Goal: Transaction & Acquisition: Obtain resource

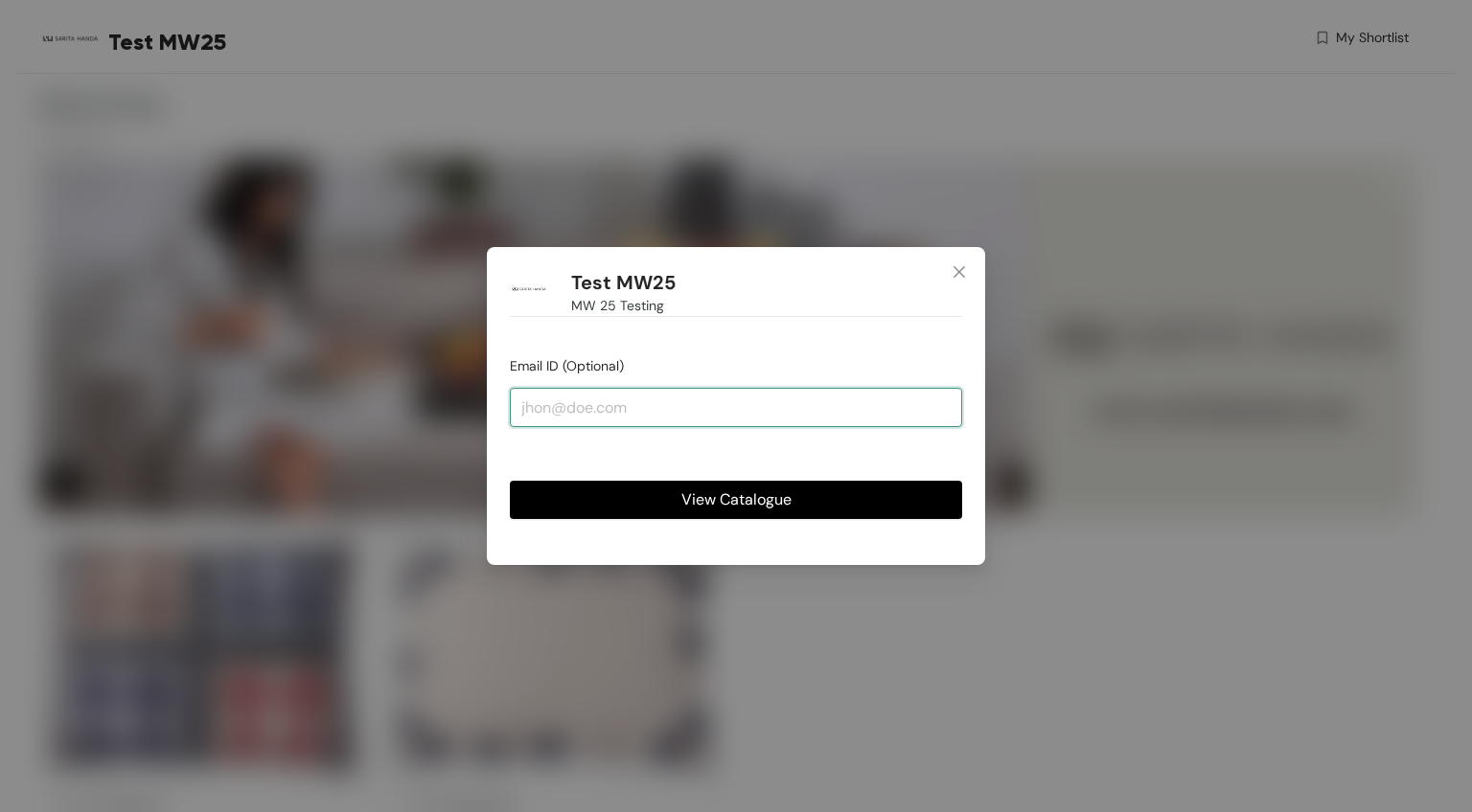
click at [660, 416] on input "email" at bounding box center [736, 407] width 453 height 39
click at [734, 513] on button "View Catalogue" at bounding box center [736, 500] width 453 height 39
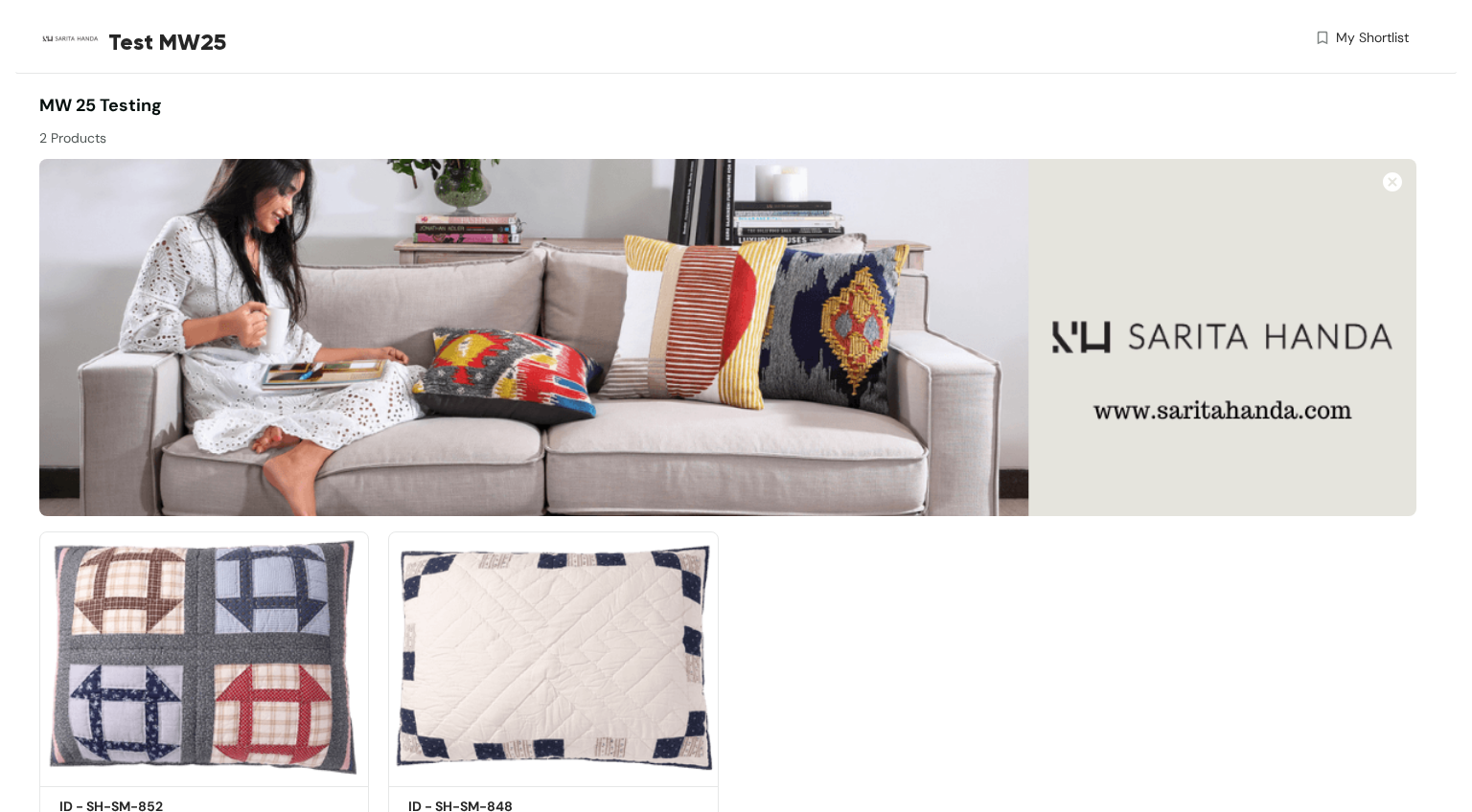
scroll to position [93, 0]
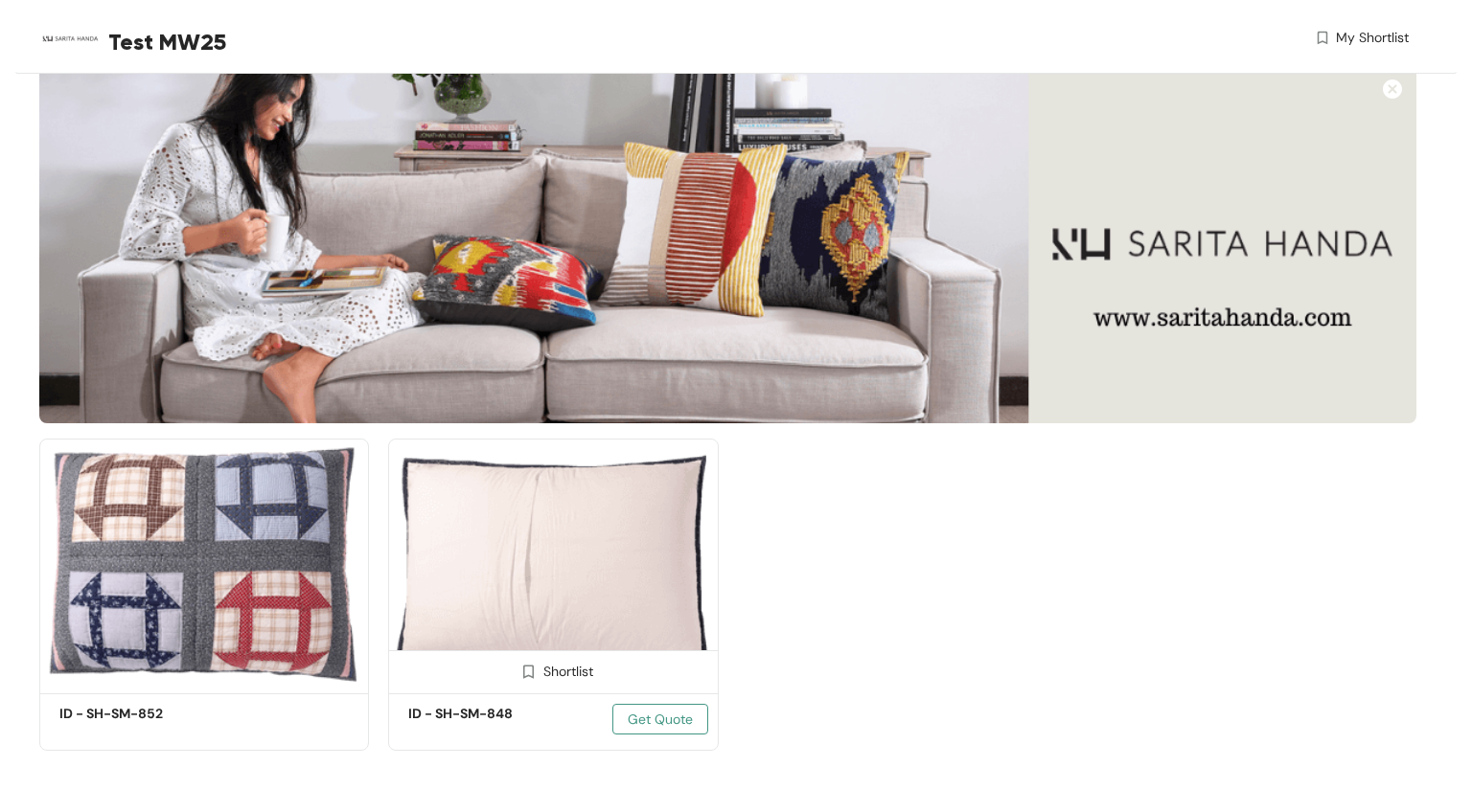
click at [637, 718] on span "Get Quote" at bounding box center [661, 719] width 65 height 21
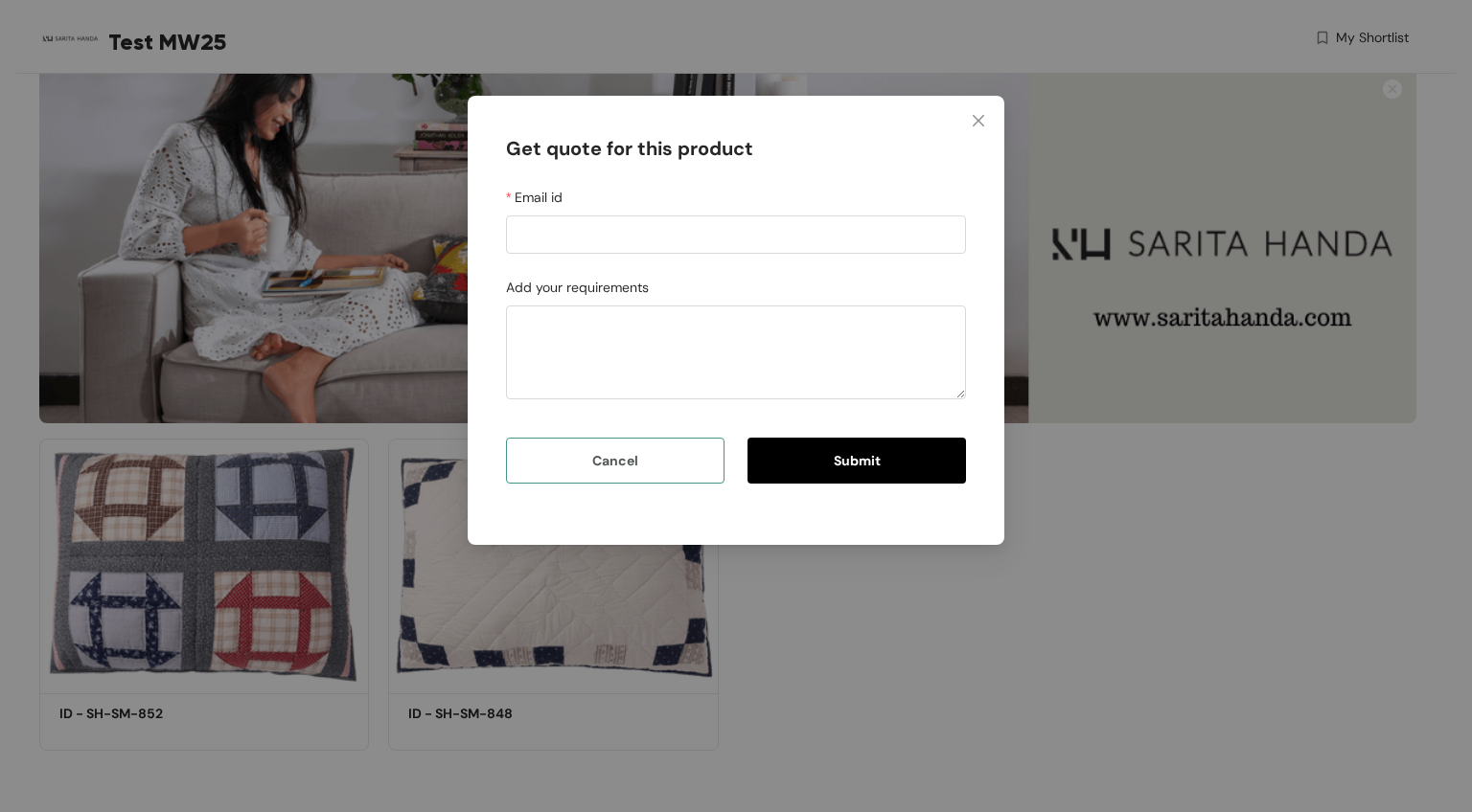
click at [637, 467] on button "Cancel" at bounding box center [615, 460] width 219 height 46
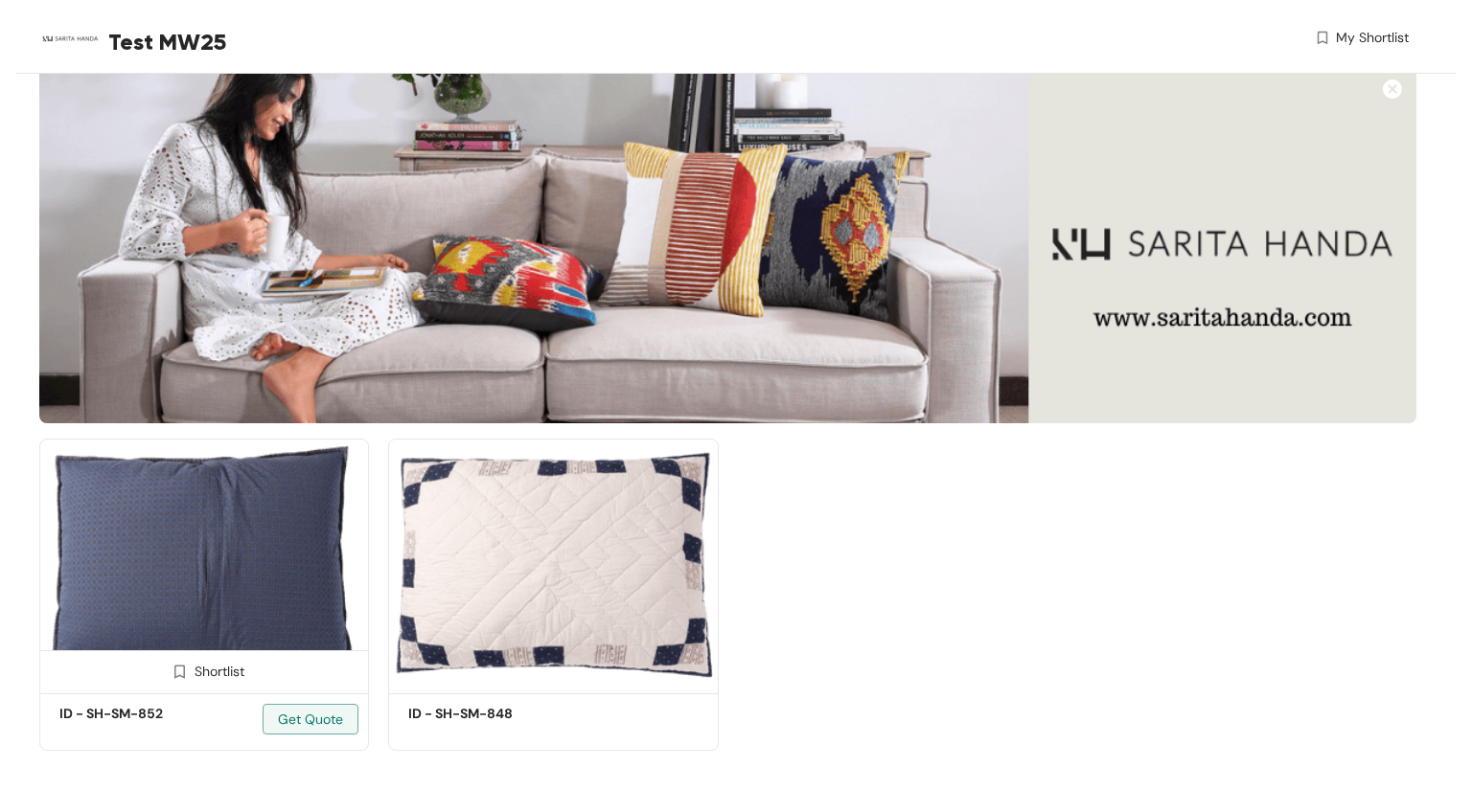
click at [253, 580] on img at bounding box center [204, 563] width 330 height 250
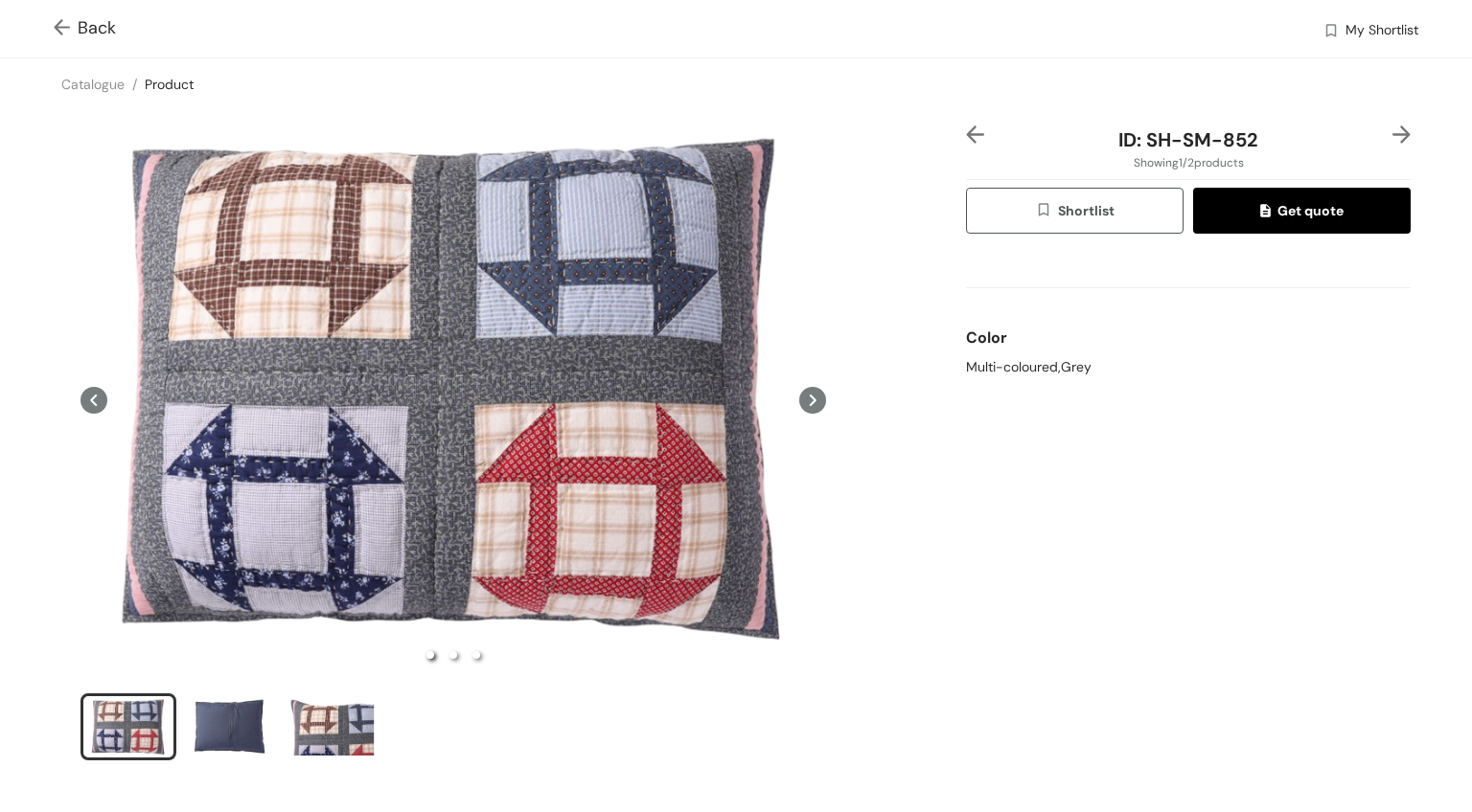
click at [815, 398] on icon at bounding box center [812, 401] width 7 height 12
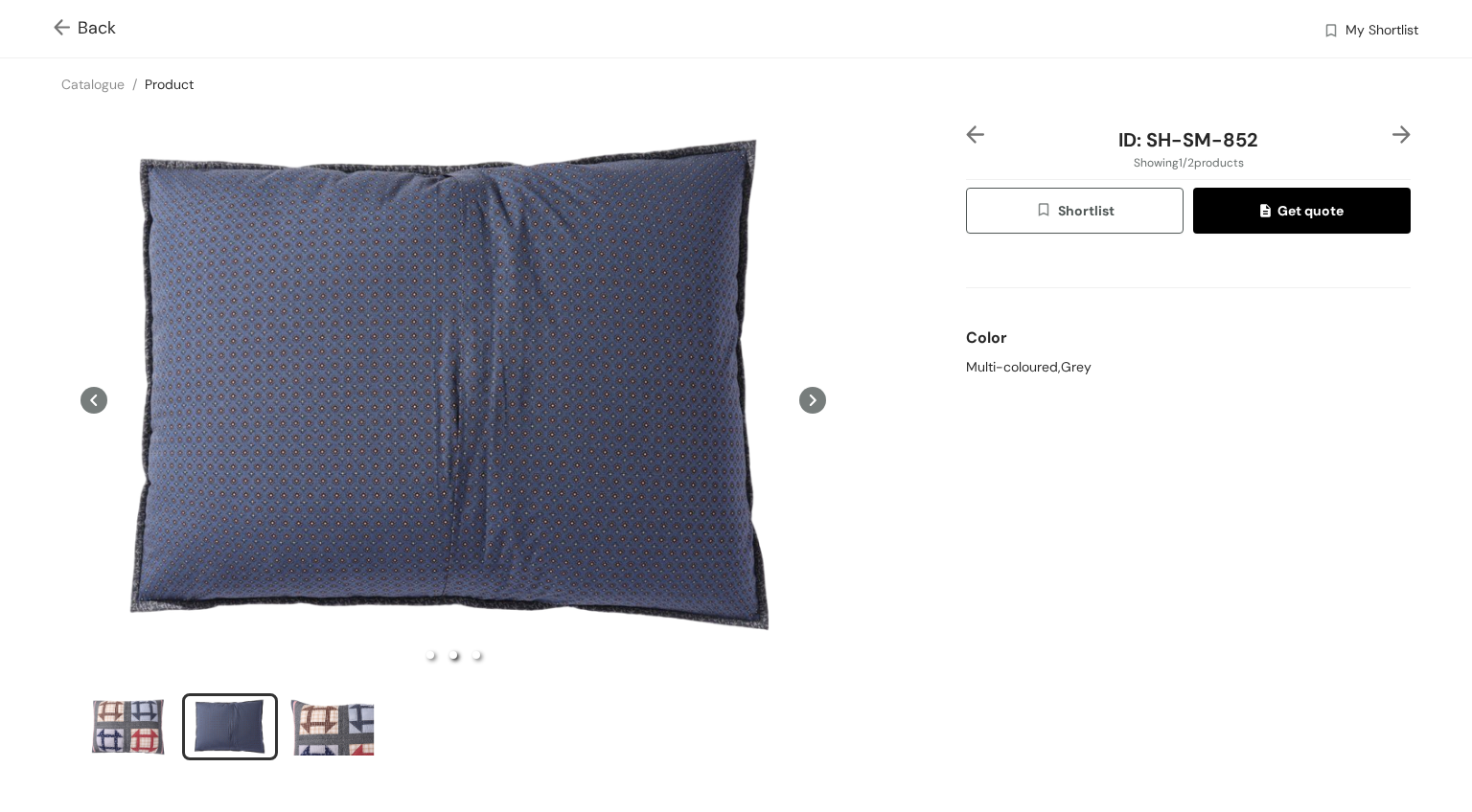
click at [814, 399] on icon at bounding box center [812, 401] width 7 height 12
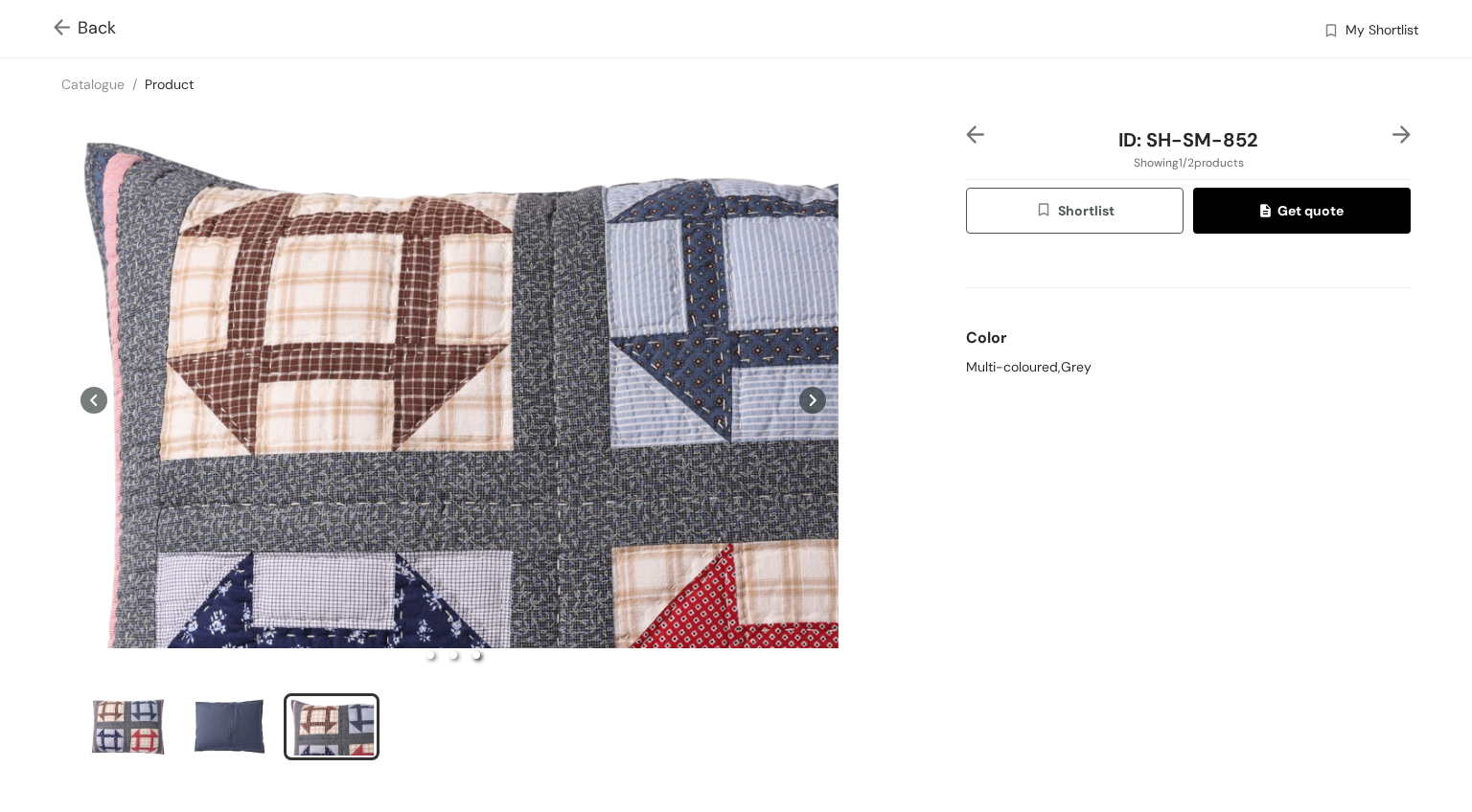
click at [814, 399] on icon at bounding box center [812, 401] width 7 height 12
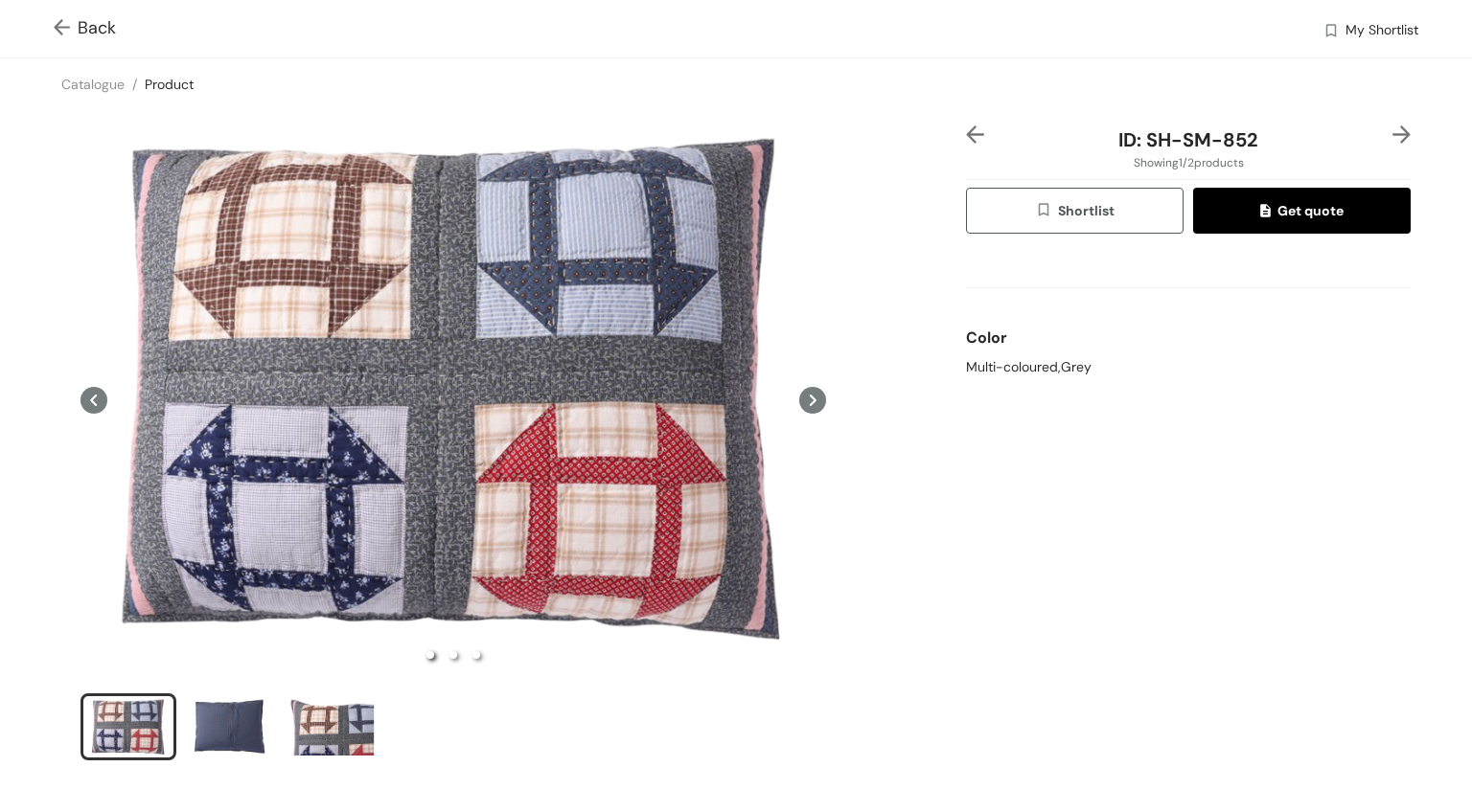
click at [161, 80] on link "Product" at bounding box center [168, 83] width 49 height 17
click at [158, 83] on link "Product" at bounding box center [168, 83] width 49 height 17
click at [1404, 133] on img at bounding box center [1402, 135] width 18 height 18
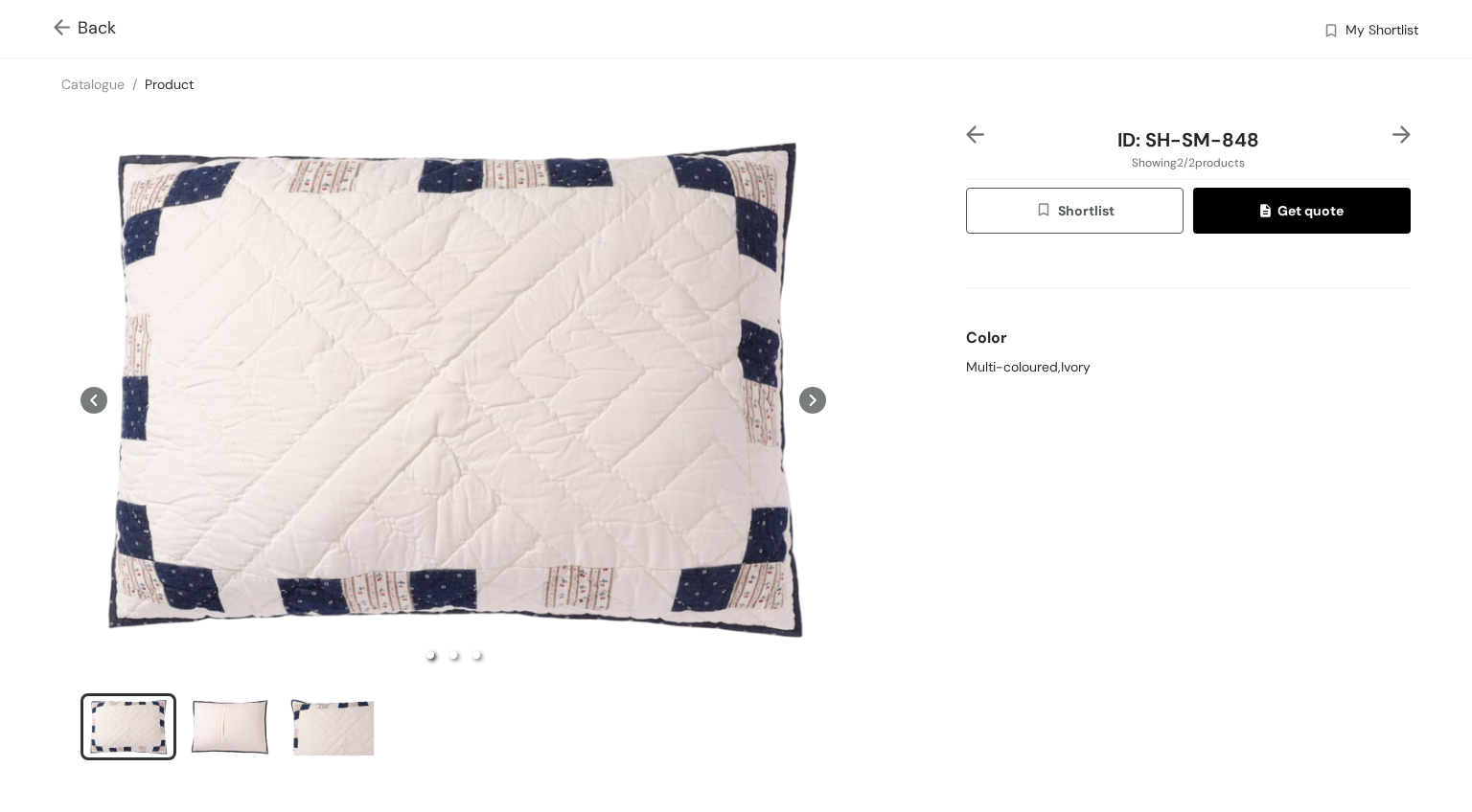
click at [1404, 133] on img at bounding box center [1402, 135] width 18 height 18
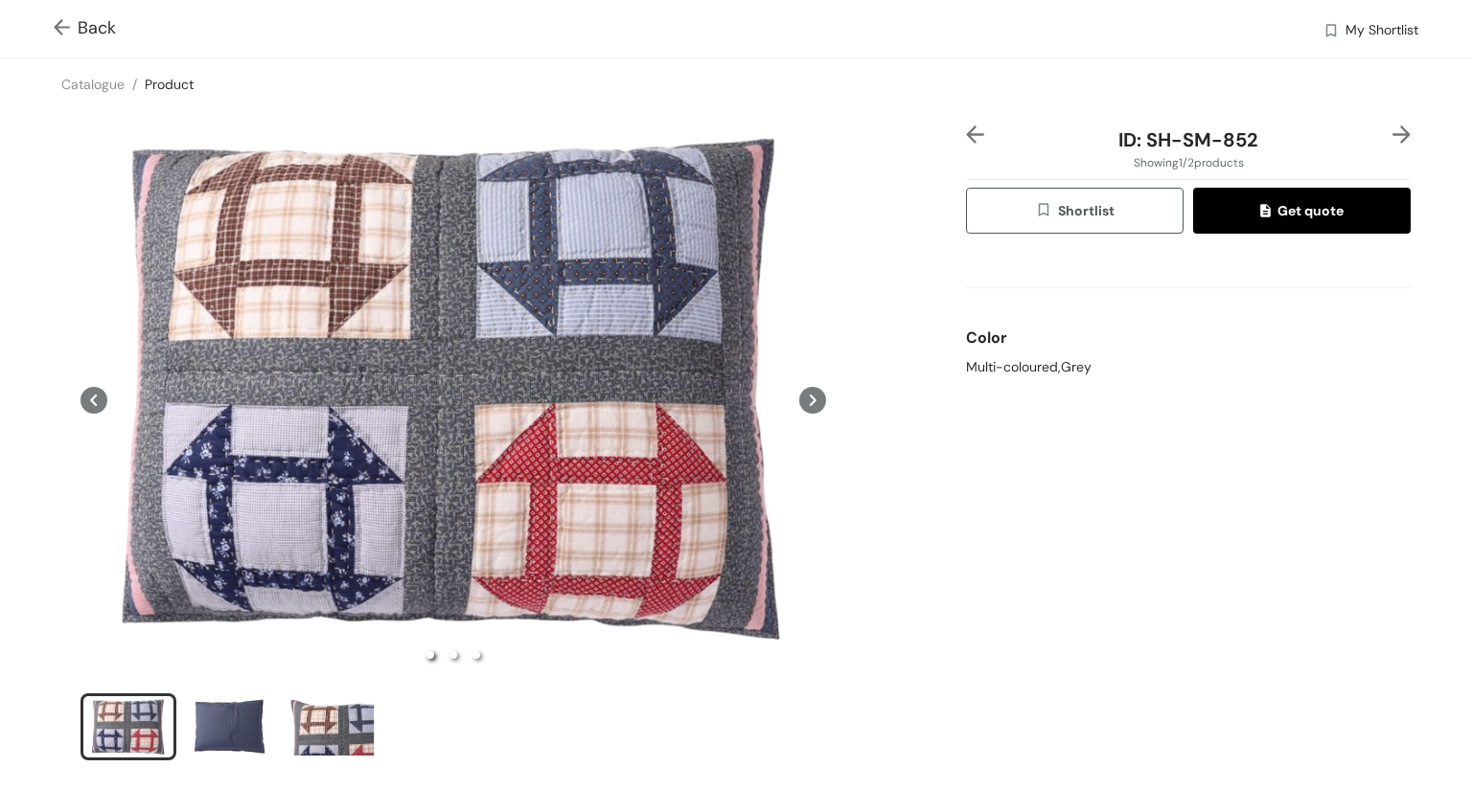
click at [1404, 133] on img at bounding box center [1402, 135] width 18 height 18
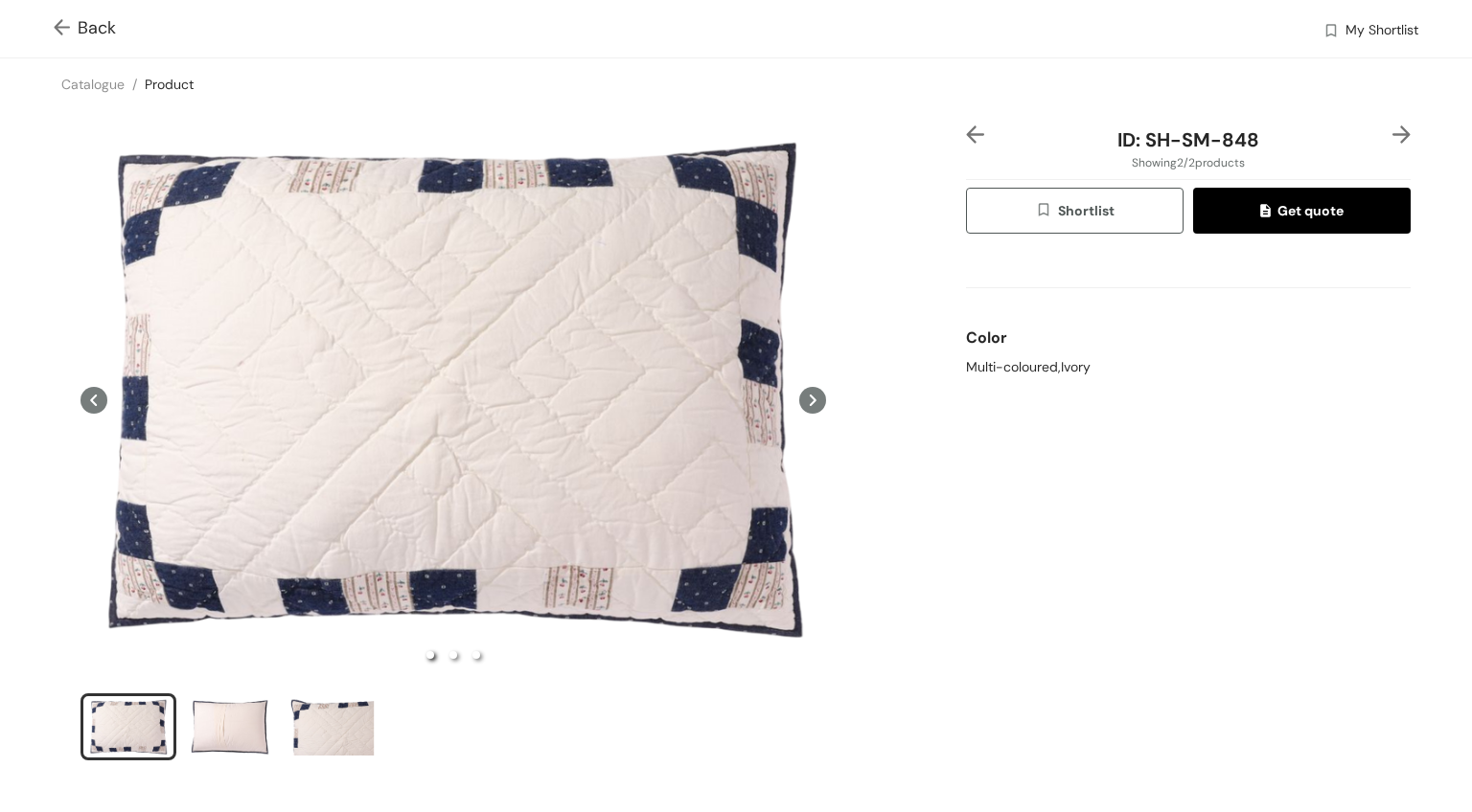
click at [1069, 222] on button "Shortlist" at bounding box center [1075, 211] width 218 height 46
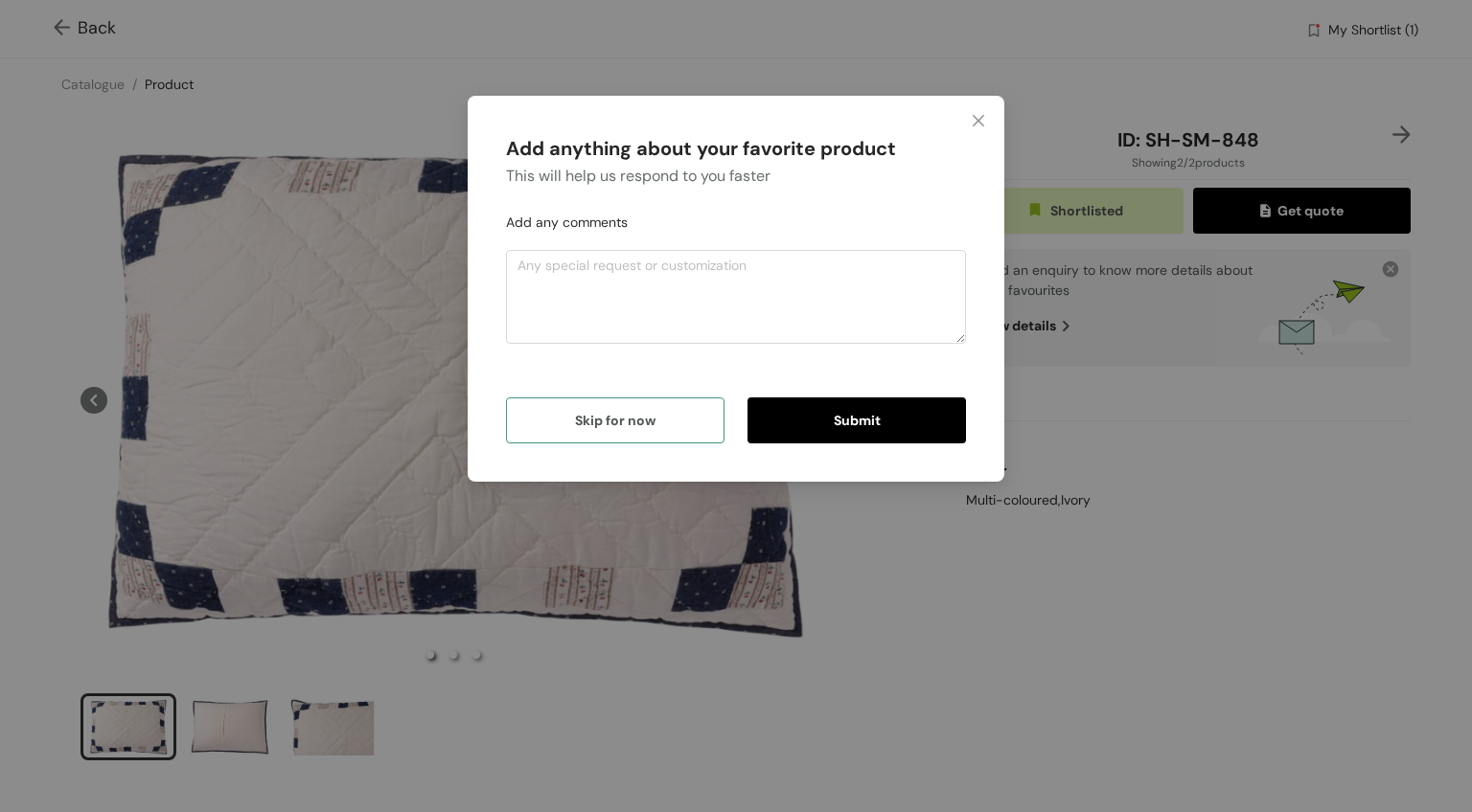
click at [650, 430] on button "Skip for now" at bounding box center [615, 420] width 219 height 46
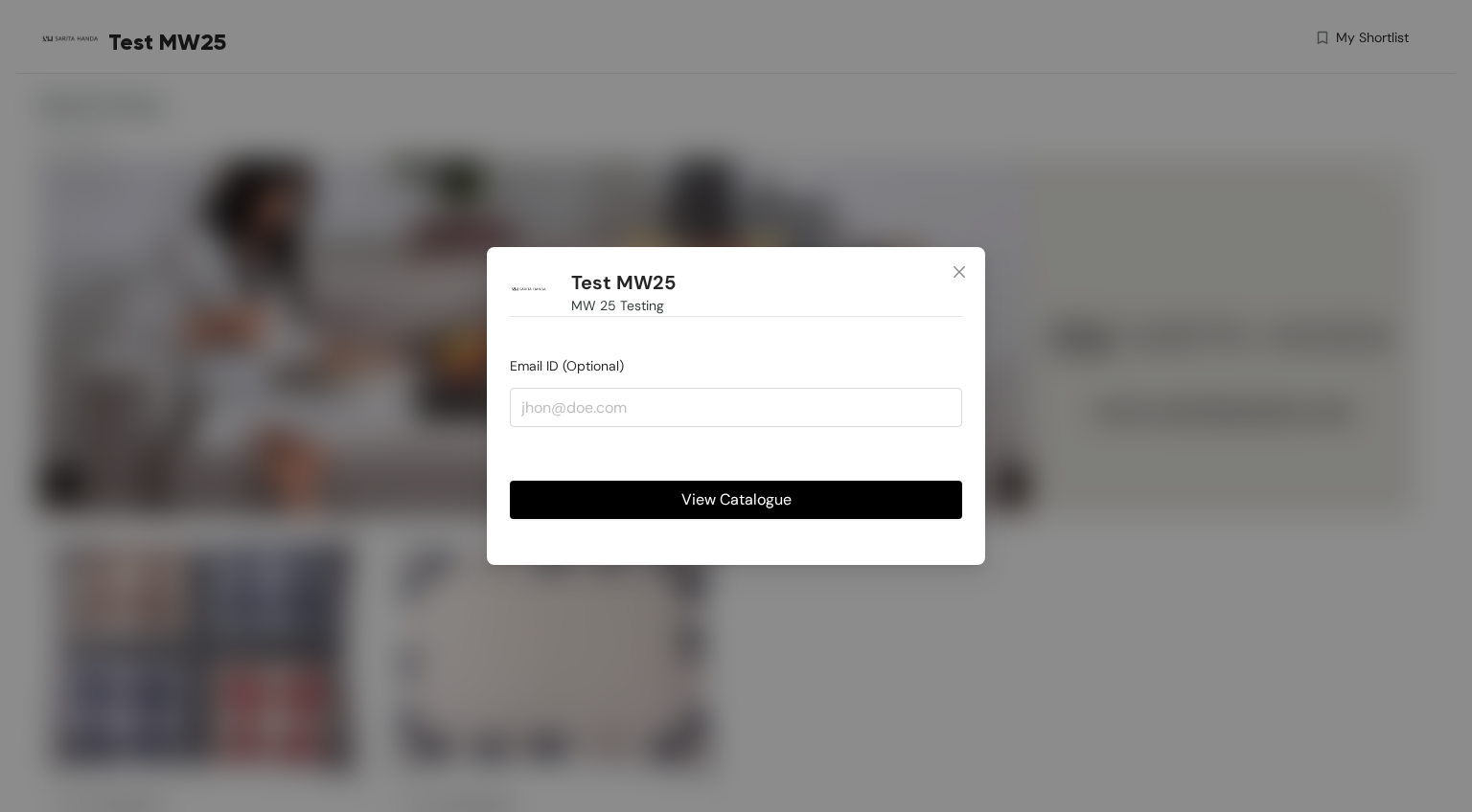
click at [704, 496] on span "View Catalogue" at bounding box center [736, 499] width 110 height 24
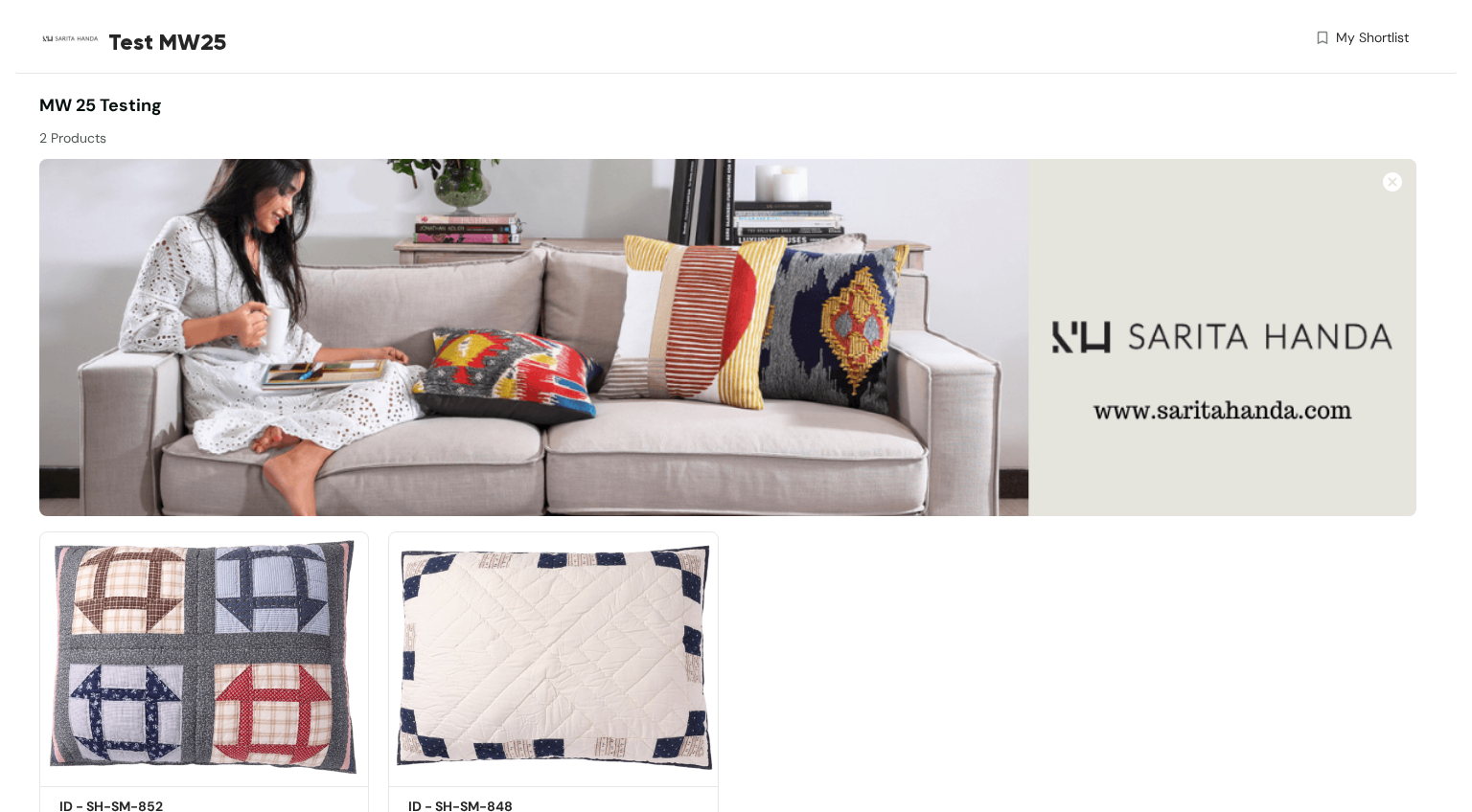
click at [134, 105] on span "MW 25 Testing" at bounding box center [101, 105] width 123 height 23
click at [187, 36] on span "Test MW25" at bounding box center [166, 42] width 118 height 35
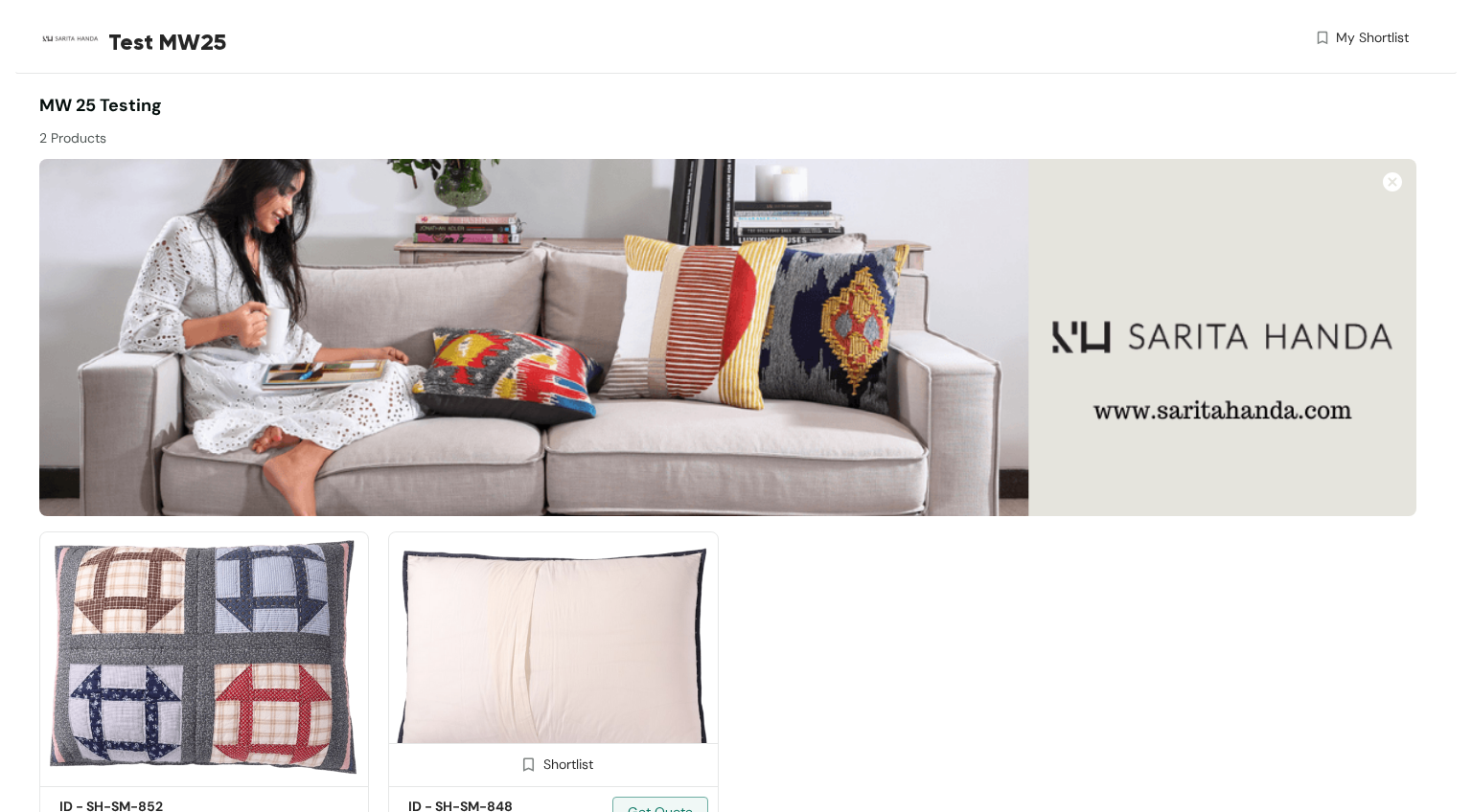
scroll to position [93, 0]
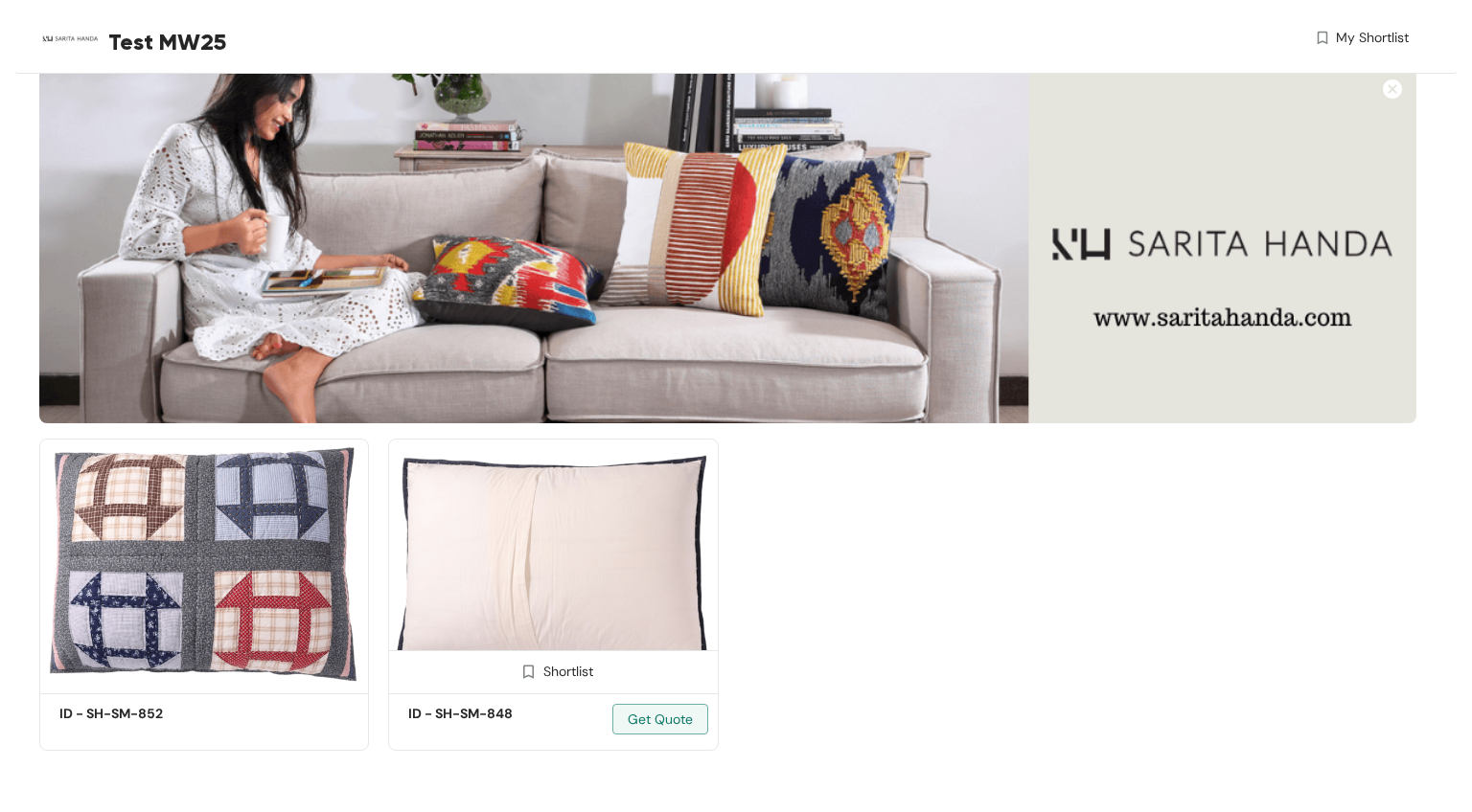
click at [531, 671] on img at bounding box center [528, 671] width 18 height 18
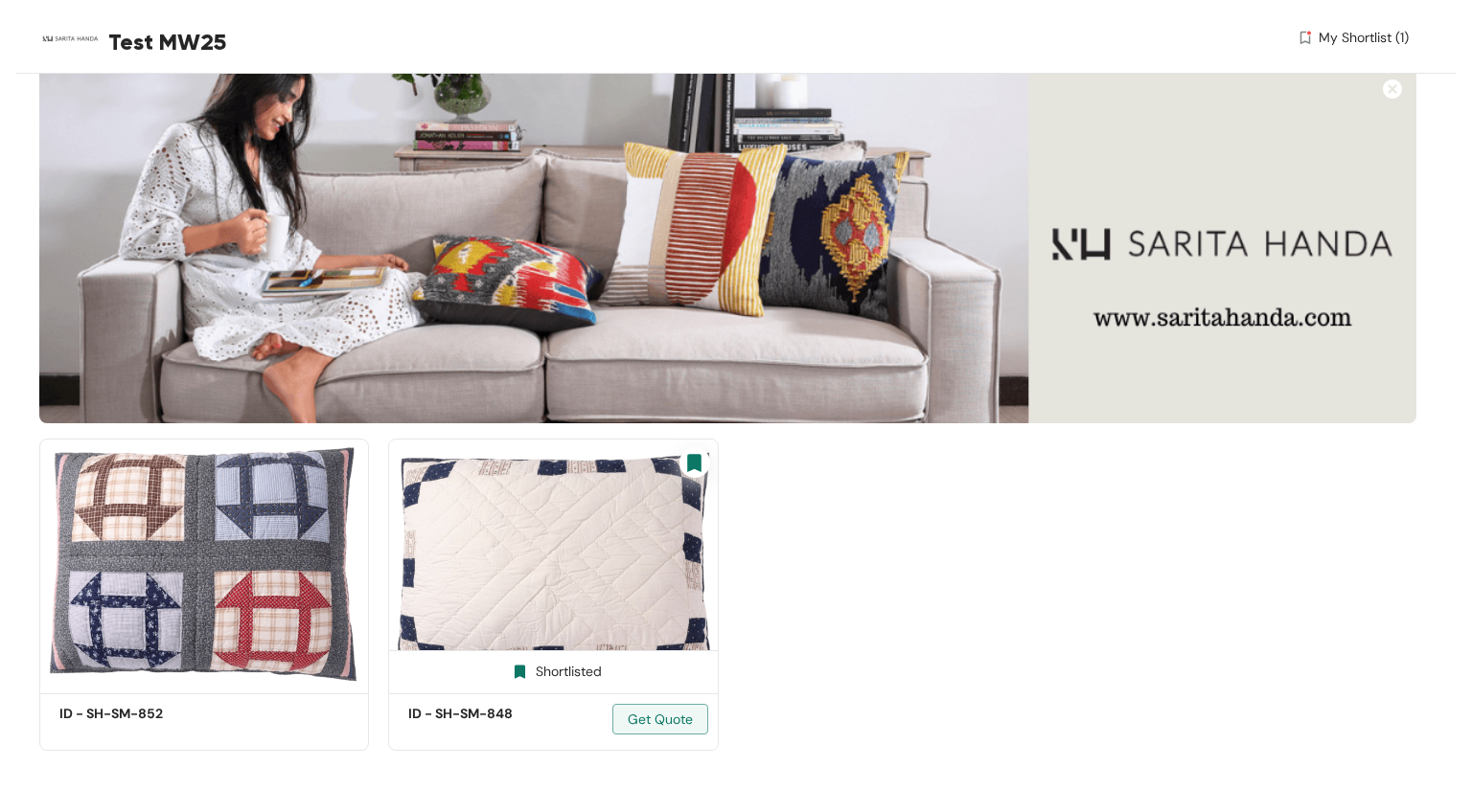
click at [524, 671] on img at bounding box center [520, 671] width 18 height 18
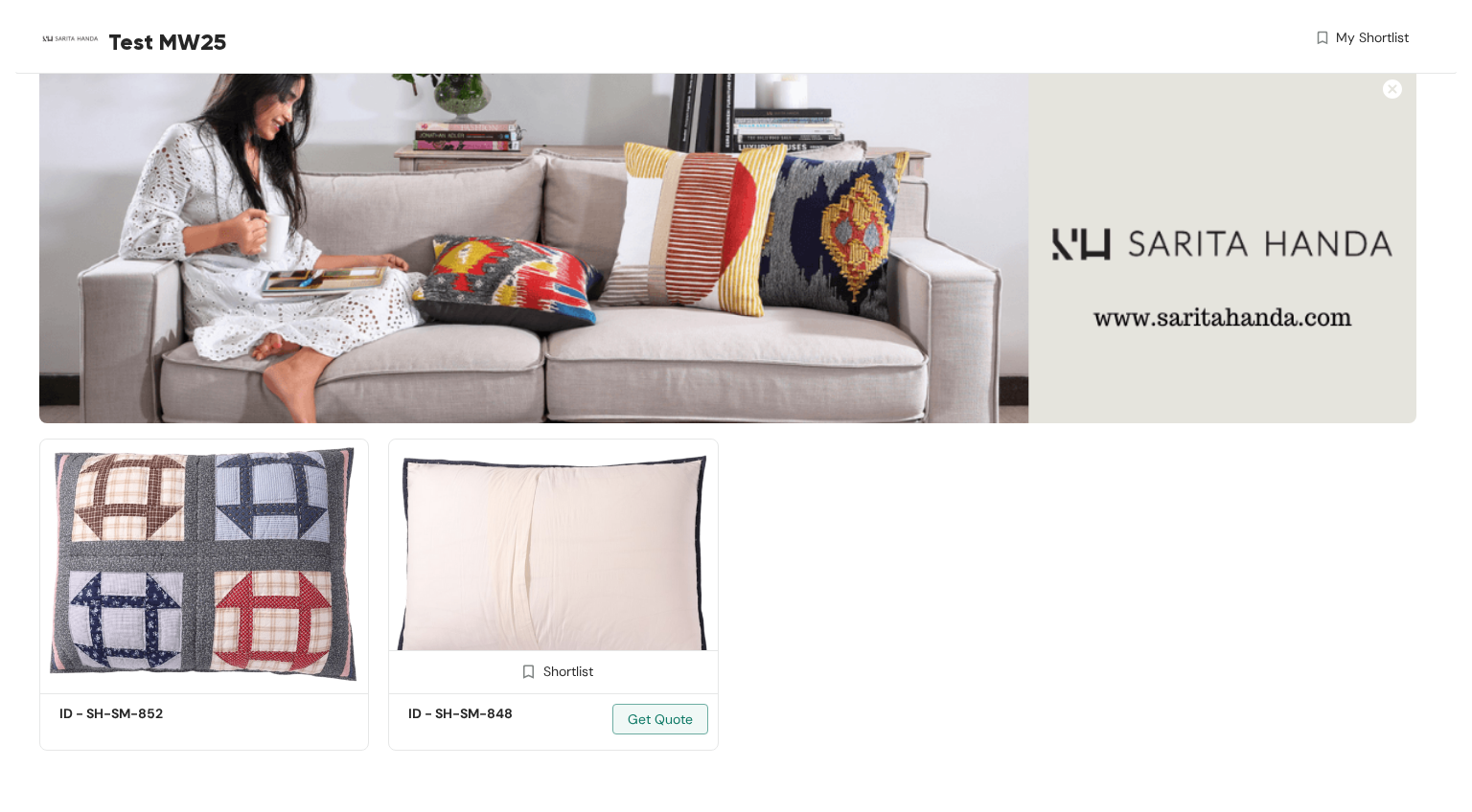
click at [529, 676] on img at bounding box center [528, 671] width 18 height 18
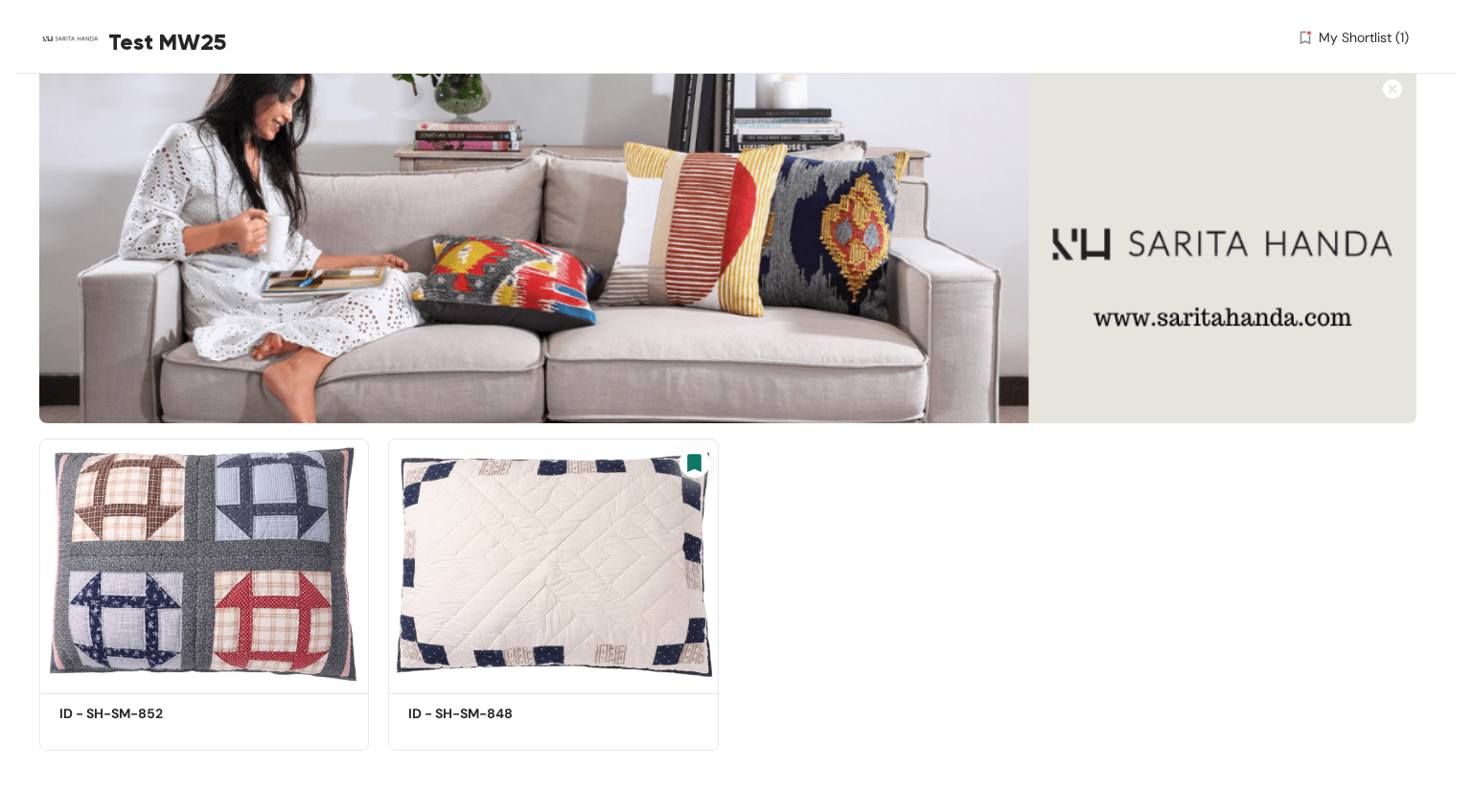
click at [806, 614] on div "Shortlist ID - SH-SM-852 Get Quote Shortlisted ID - SH-SM-848 Get Quote" at bounding box center [728, 587] width 1397 height 328
click at [1360, 39] on span "My Shortlist (1)" at bounding box center [1363, 38] width 90 height 20
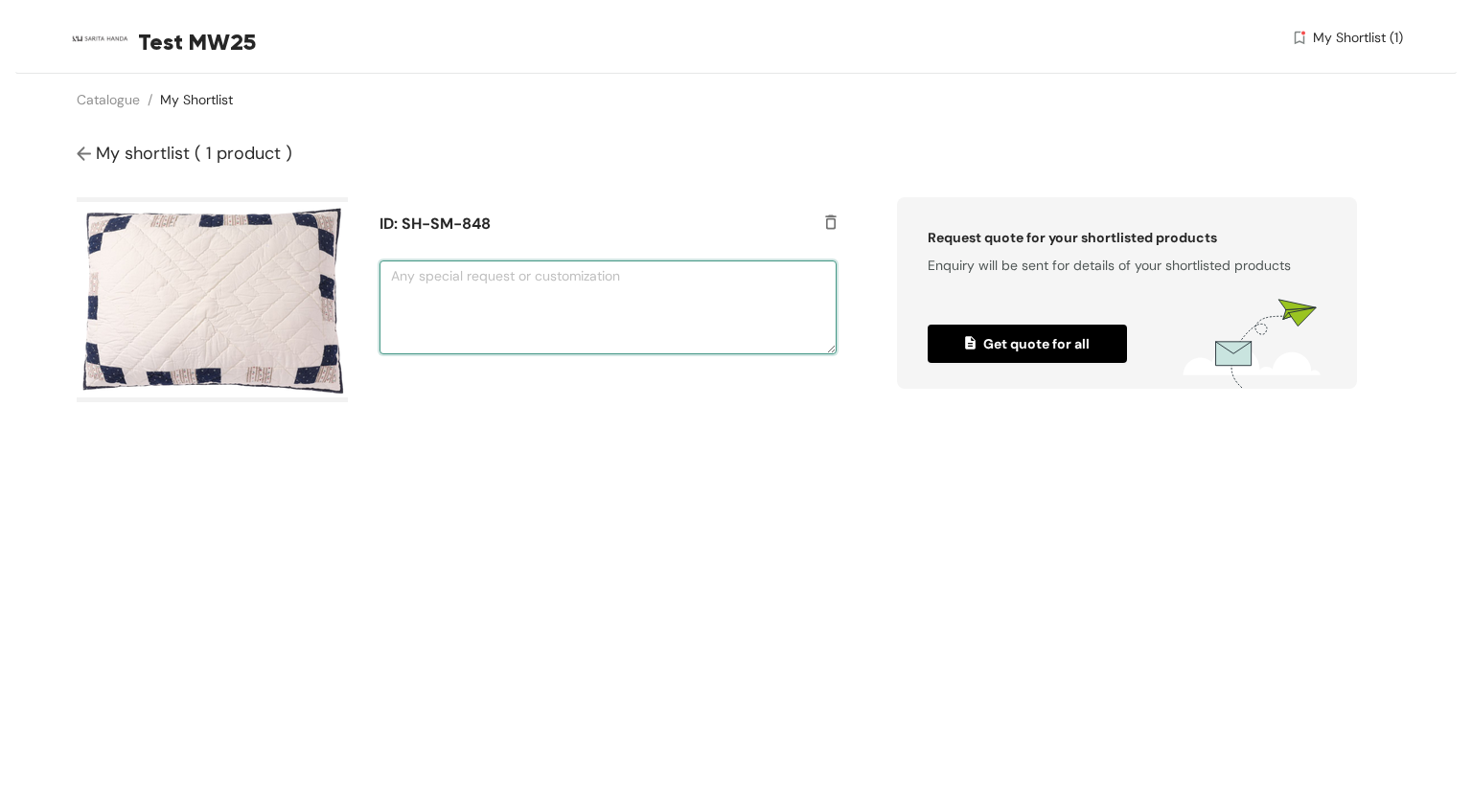
click at [533, 285] on textarea at bounding box center [607, 307] width 456 height 94
click at [245, 262] on img at bounding box center [212, 299] width 271 height 205
click at [87, 153] on img at bounding box center [85, 154] width 19 height 20
